Goal: Task Accomplishment & Management: Use online tool/utility

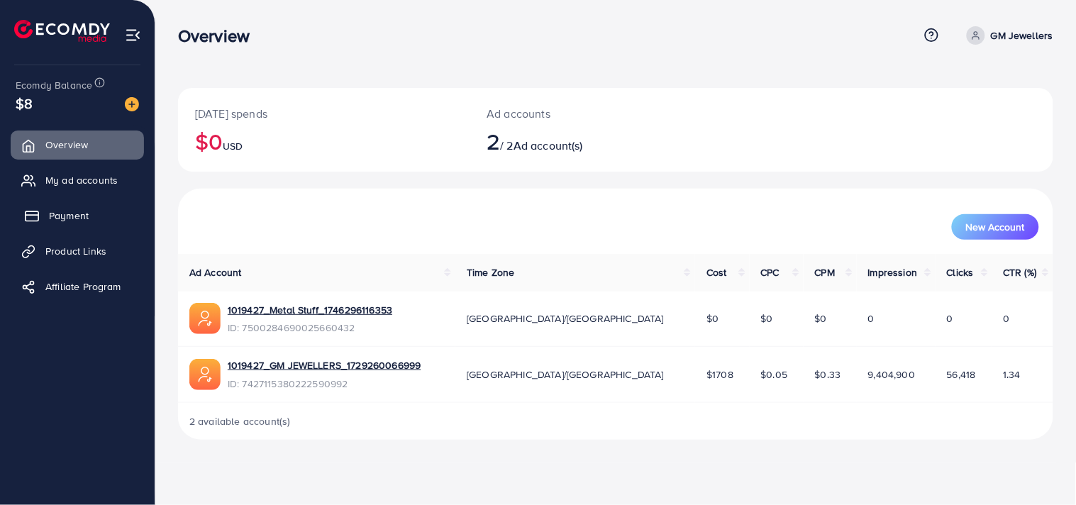
click at [88, 216] on span "Payment" at bounding box center [69, 216] width 40 height 14
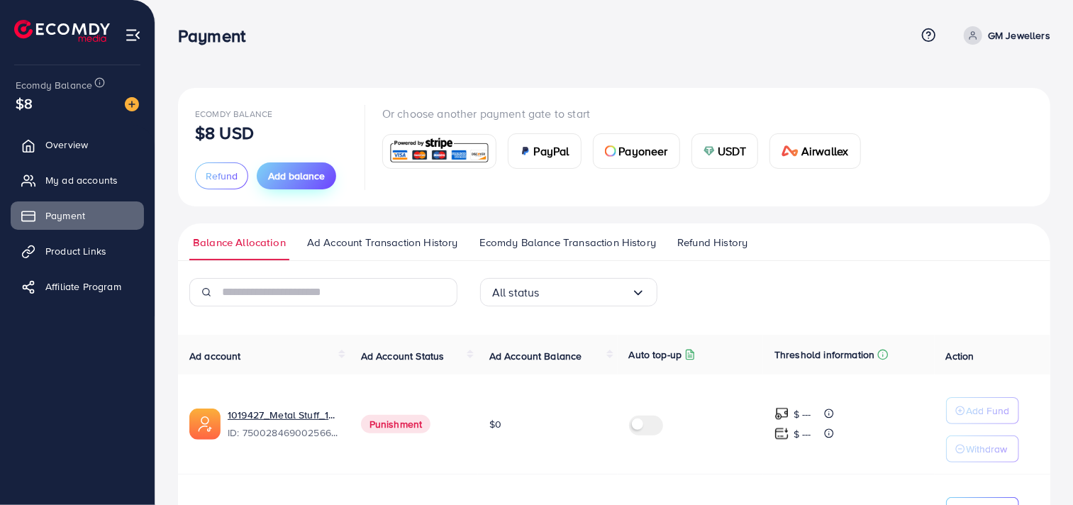
click at [302, 176] on span "Add balance" at bounding box center [296, 176] width 57 height 14
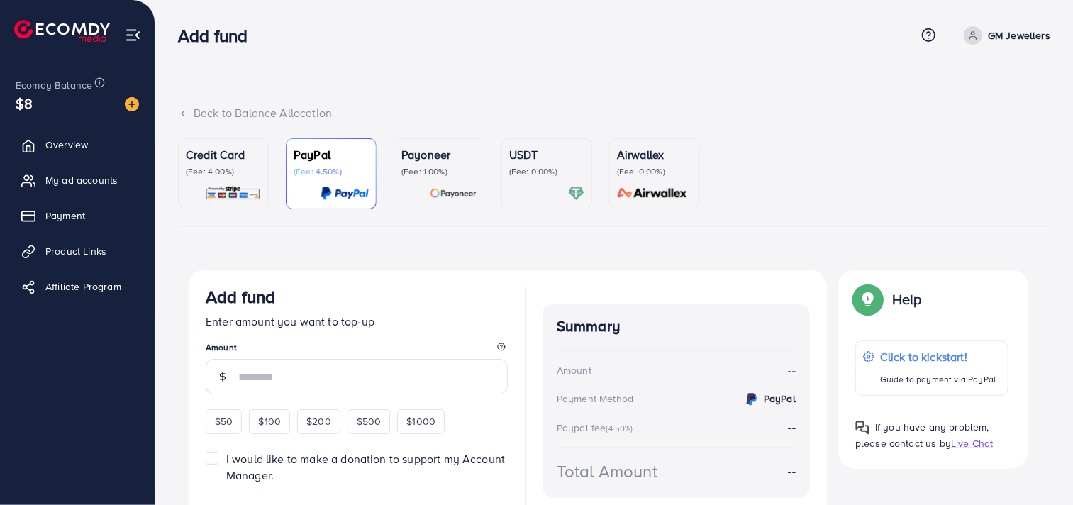
click at [672, 197] on img at bounding box center [652, 193] width 79 height 16
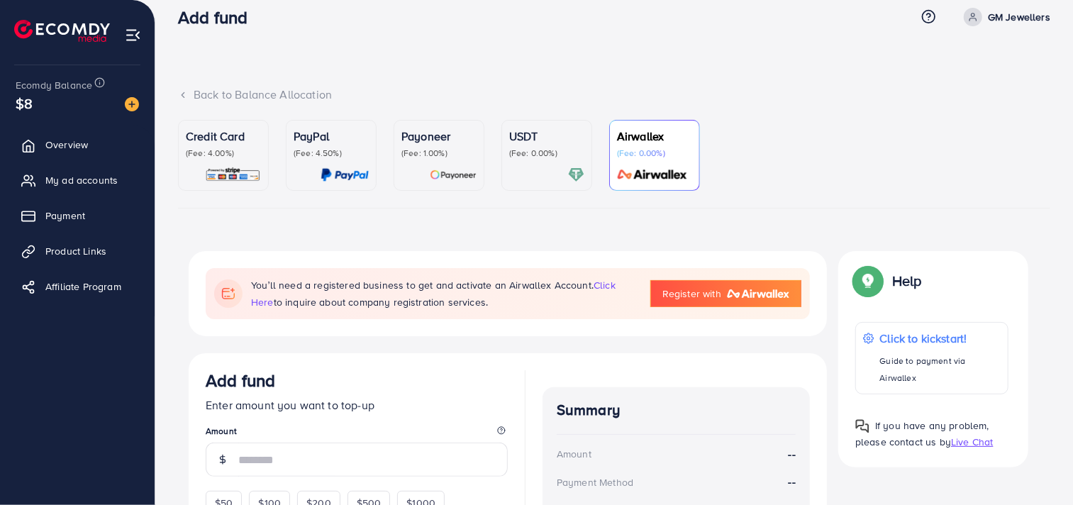
scroll to position [18, 0]
click at [45, 140] on link "Overview" at bounding box center [77, 144] width 133 height 28
